Goal: Find specific page/section: Find specific page/section

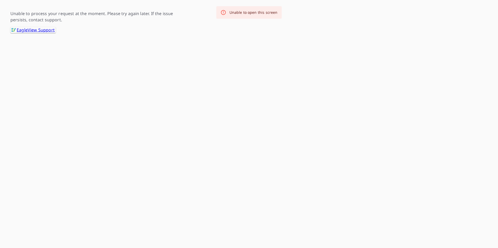
click at [230, 14] on div "Unable to open this screen" at bounding box center [248, 12] width 65 height 12
click at [26, 30] on link ".favicon_svg__cls-1{fill:#8ccc4c}.favicon_svg__cls-2{fill:#0098c5} EagleView Su…" at bounding box center [32, 30] width 45 height 6
click at [21, 23] on p "Unable to process your request at the moment. Please try again later. If the is…" at bounding box center [98, 16] width 177 height 12
drag, startPoint x: 7, startPoint y: 15, endPoint x: 3, endPoint y: 15, distance: 3.7
click at [7, 15] on div "Unable to process your request at the moment. Please try again later. If the is…" at bounding box center [249, 16] width 498 height 33
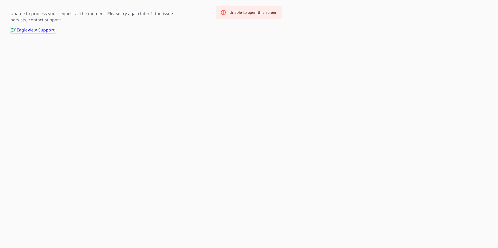
click at [5, 14] on div "Unable to process your request at the moment. Please try again later. If the is…" at bounding box center [249, 16] width 498 height 33
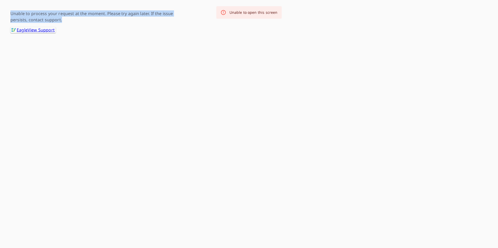
click at [5, 14] on div "Unable to process your request at the moment. Please try again later. If the is…" at bounding box center [249, 16] width 498 height 33
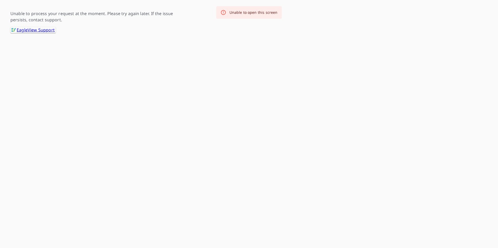
drag, startPoint x: 5, startPoint y: 14, endPoint x: 60, endPoint y: 40, distance: 61.1
click at [65, 33] on html "-- -- Unable to process your request at the moment. Please try again later. If …" at bounding box center [249, 16] width 498 height 33
